Goal: Check status: Check status

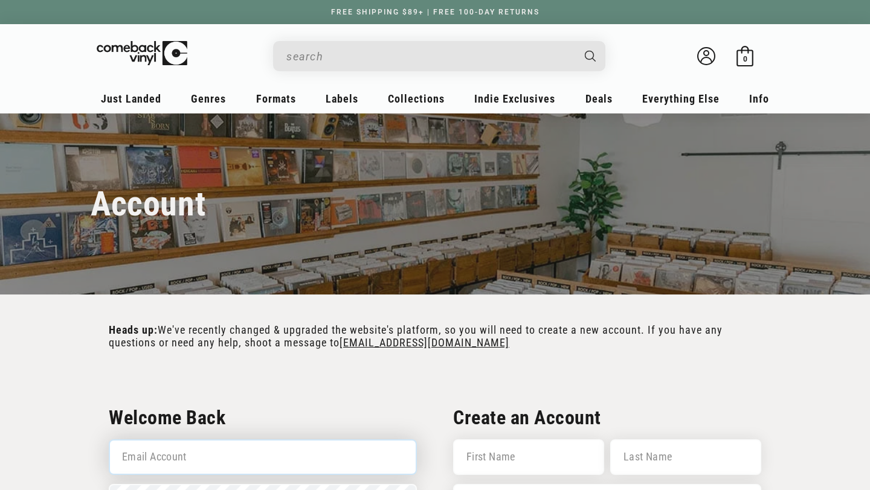
click at [193, 440] on input "Email Account" at bounding box center [263, 458] width 308 height 36
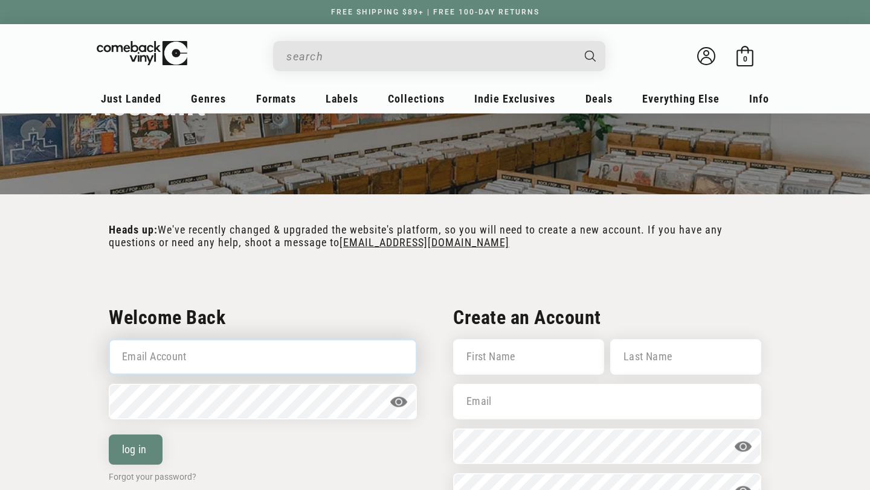
scroll to position [109, 0]
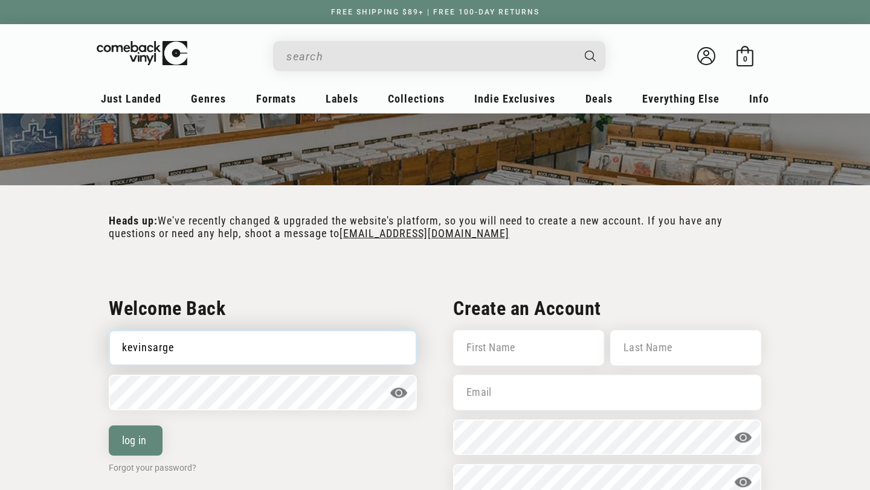
type input "kevinsarge@gmail.com"
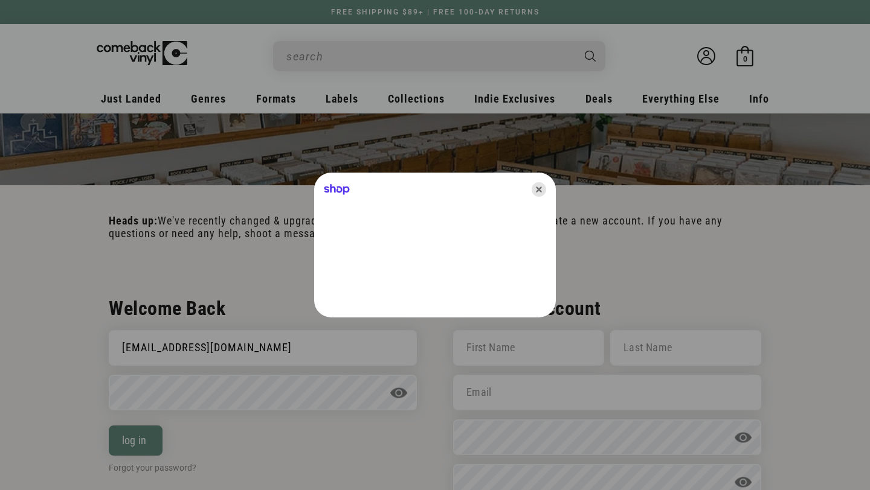
click at [539, 190] on icon "Close" at bounding box center [538, 189] width 14 height 14
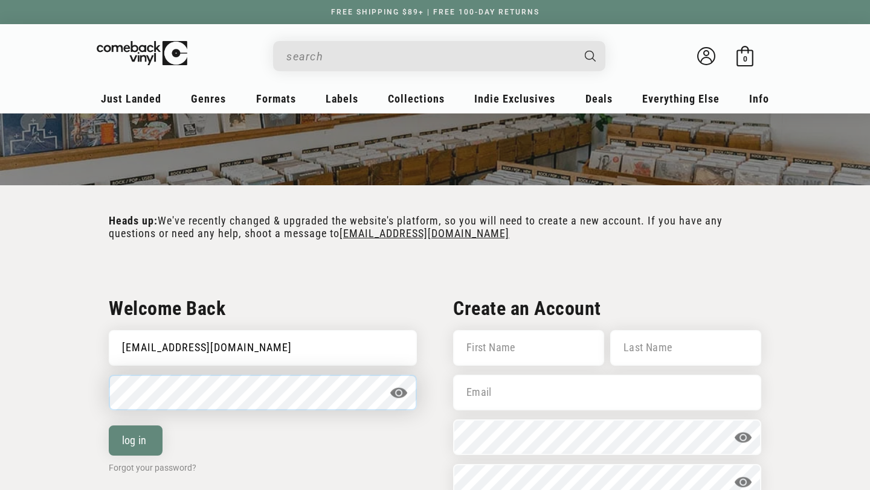
click at [109, 426] on button "log in" at bounding box center [136, 441] width 54 height 30
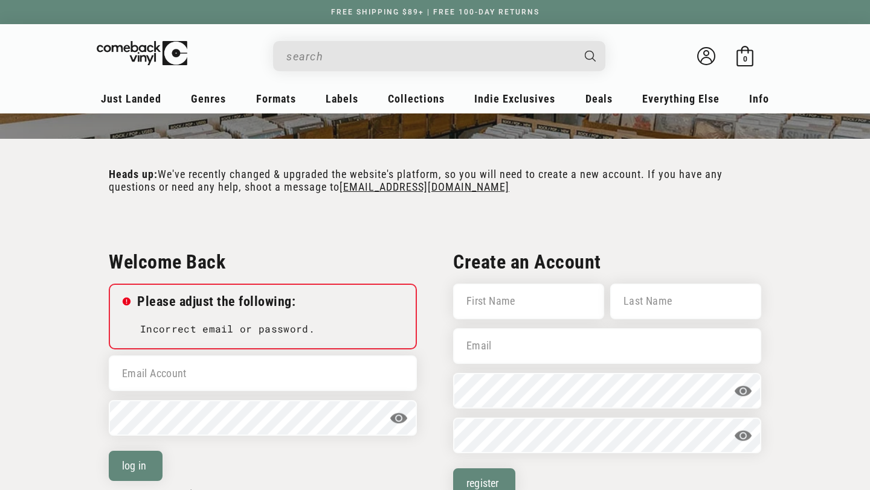
scroll to position [350, 0]
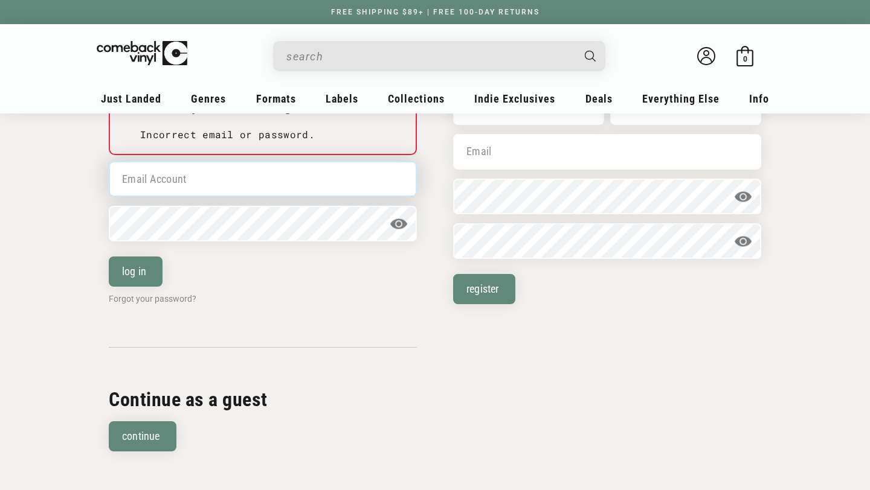
click at [187, 196] on input "Email Account" at bounding box center [263, 179] width 308 height 36
type input "kevinsarge@gmail.com"
click at [179, 228] on div at bounding box center [435, 245] width 870 height 490
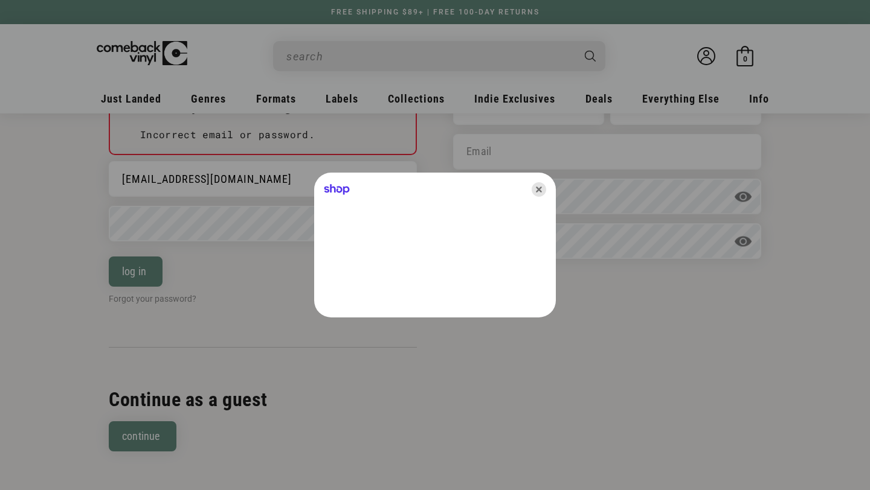
click at [539, 188] on icon "Close" at bounding box center [538, 189] width 14 height 14
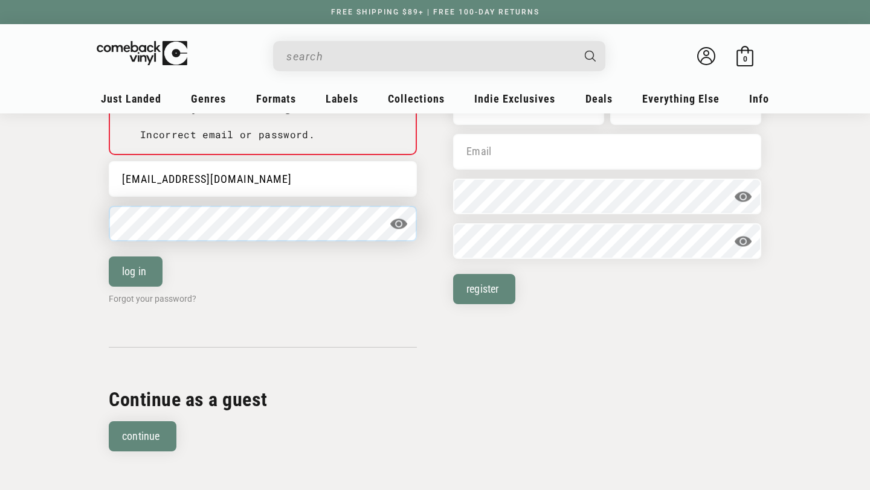
click at [109, 257] on button "log in" at bounding box center [136, 272] width 54 height 30
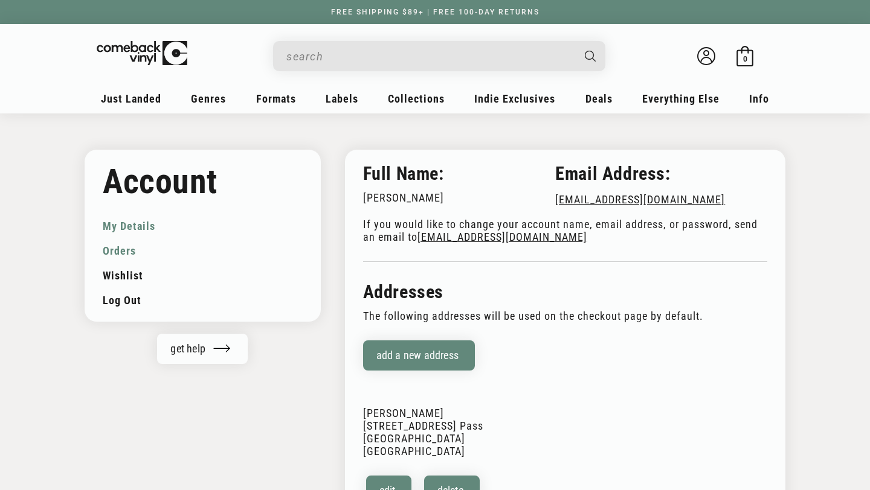
click at [126, 254] on link "Orders" at bounding box center [203, 251] width 200 height 25
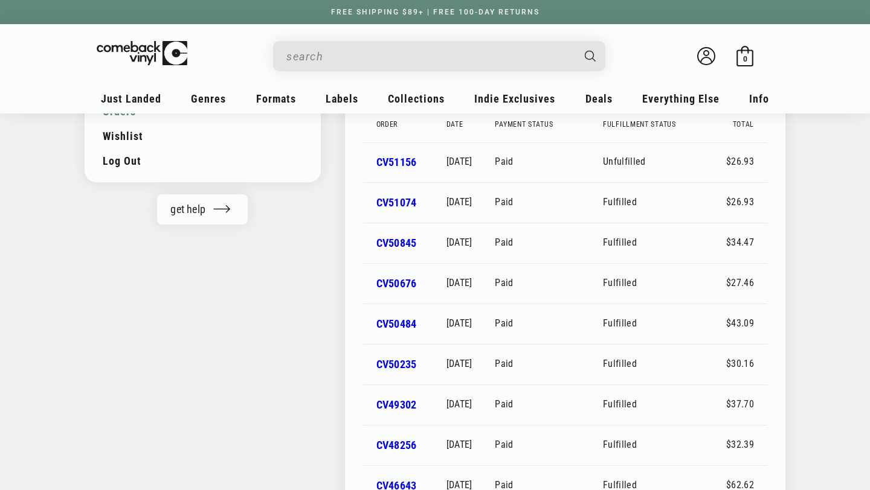
scroll to position [153, 0]
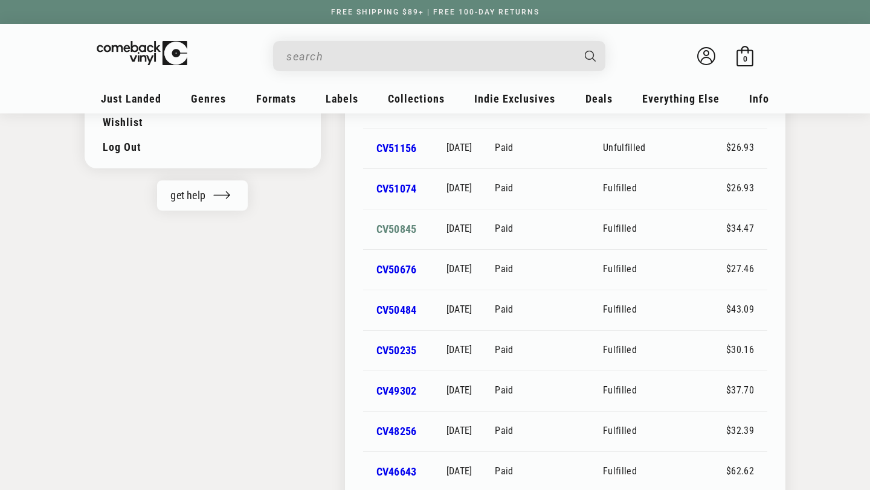
click at [389, 231] on link "CV50845" at bounding box center [396, 229] width 40 height 13
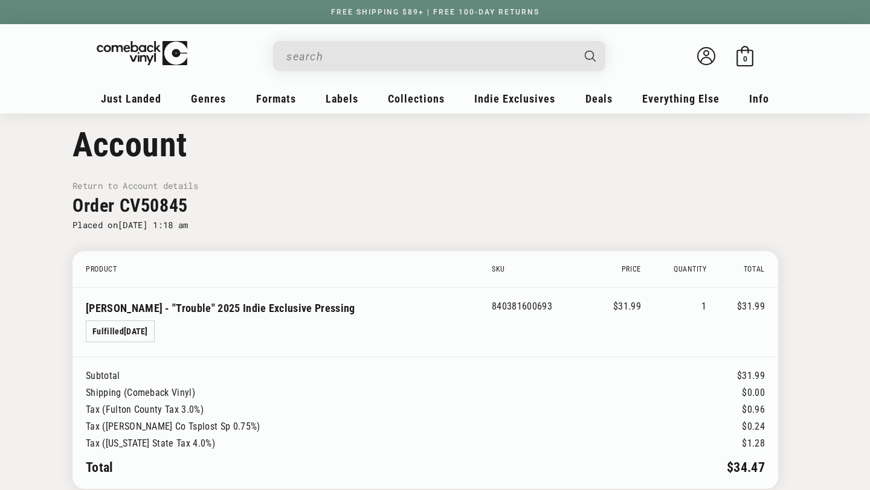
scroll to position [36, 0]
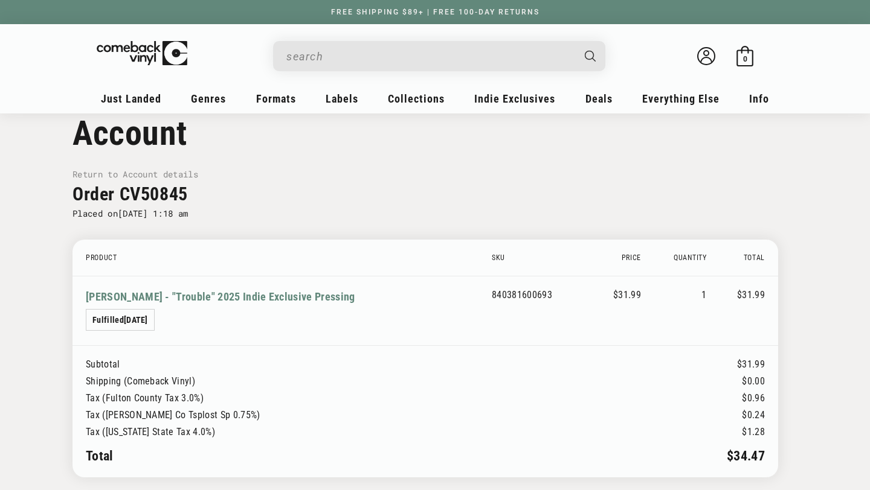
click at [279, 291] on link "[PERSON_NAME] - "Trouble" 2025 Indie Exclusive Pressing" at bounding box center [220, 296] width 269 height 13
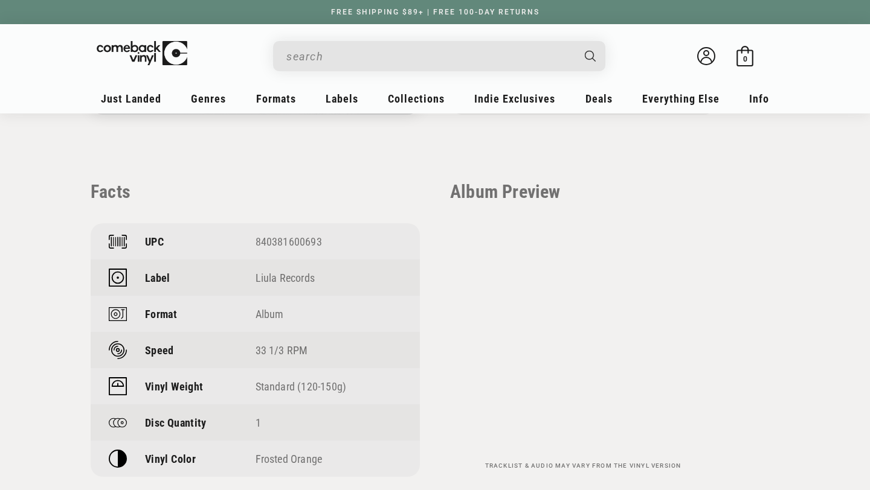
scroll to position [779, 0]
